Goal: Navigation & Orientation: Find specific page/section

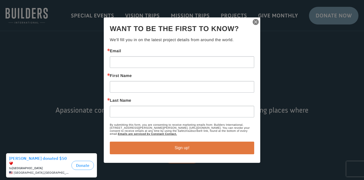
click at [253, 21] on img "button" at bounding box center [255, 21] width 7 height 7
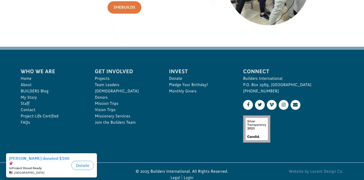
scroll to position [766, 0]
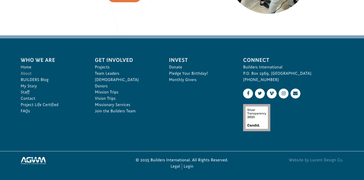
click at [26, 72] on link "About" at bounding box center [52, 73] width 63 height 6
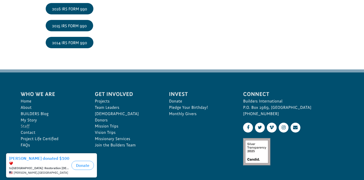
scroll to position [851, 0]
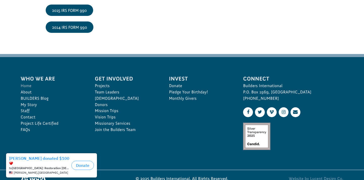
click at [26, 87] on link "Home" at bounding box center [52, 86] width 63 height 6
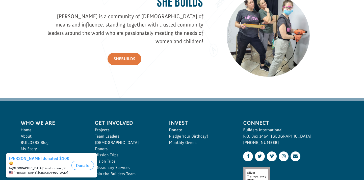
scroll to position [766, 0]
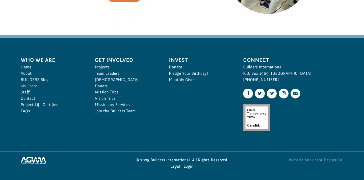
click at [36, 86] on link "My Story" at bounding box center [52, 86] width 63 height 6
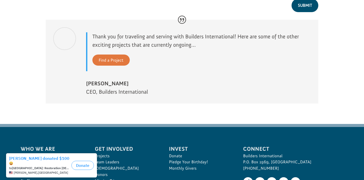
scroll to position [565, 0]
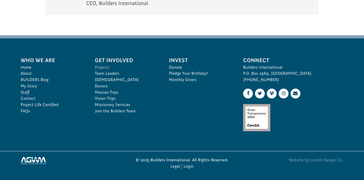
click at [103, 67] on link "Projects" at bounding box center [126, 67] width 63 height 6
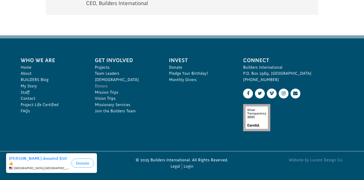
click at [105, 85] on link "Donors" at bounding box center [126, 86] width 63 height 6
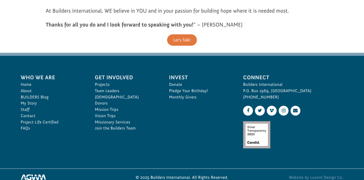
scroll to position [458, 0]
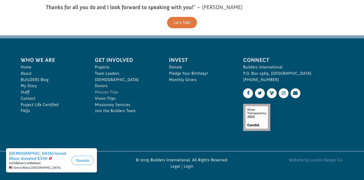
click at [105, 92] on link "Mission Trips" at bounding box center [126, 92] width 63 height 6
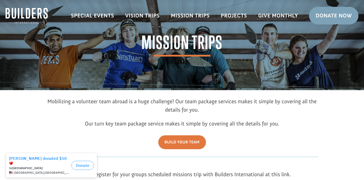
click at [23, 16] on img at bounding box center [27, 16] width 42 height 16
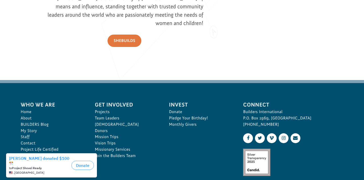
scroll to position [766, 0]
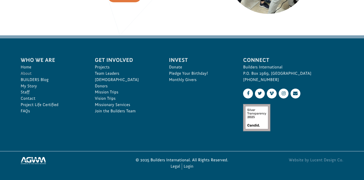
click at [26, 73] on link "About" at bounding box center [52, 73] width 63 height 6
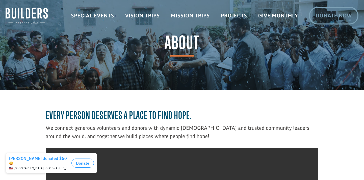
click at [330, 20] on link "Donate Now" at bounding box center [333, 16] width 49 height 18
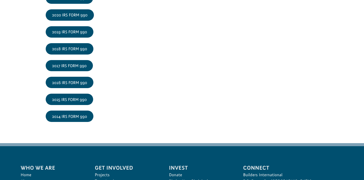
scroll to position [794, 0]
